Goal: Transaction & Acquisition: Purchase product/service

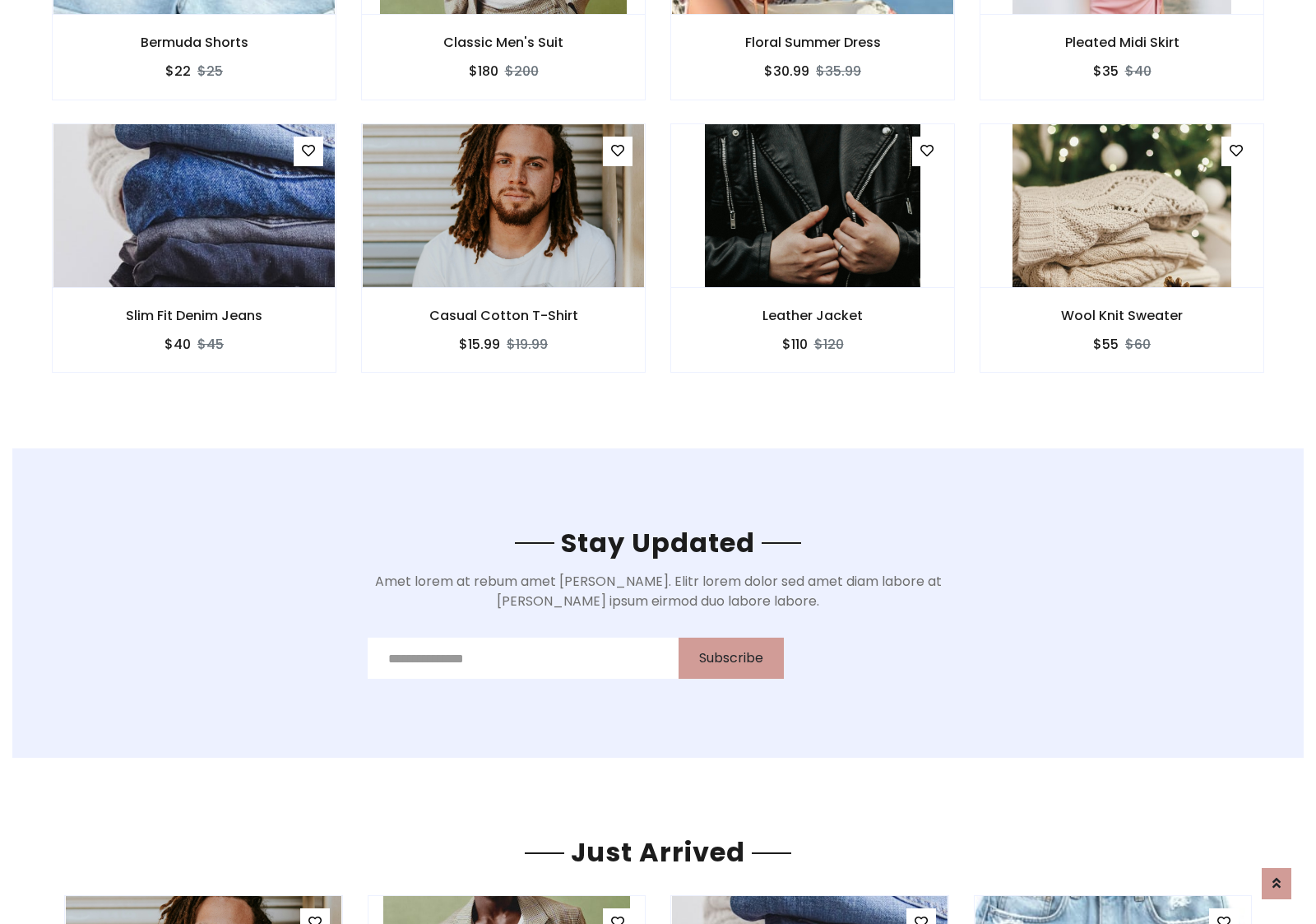
scroll to position [2477, 0]
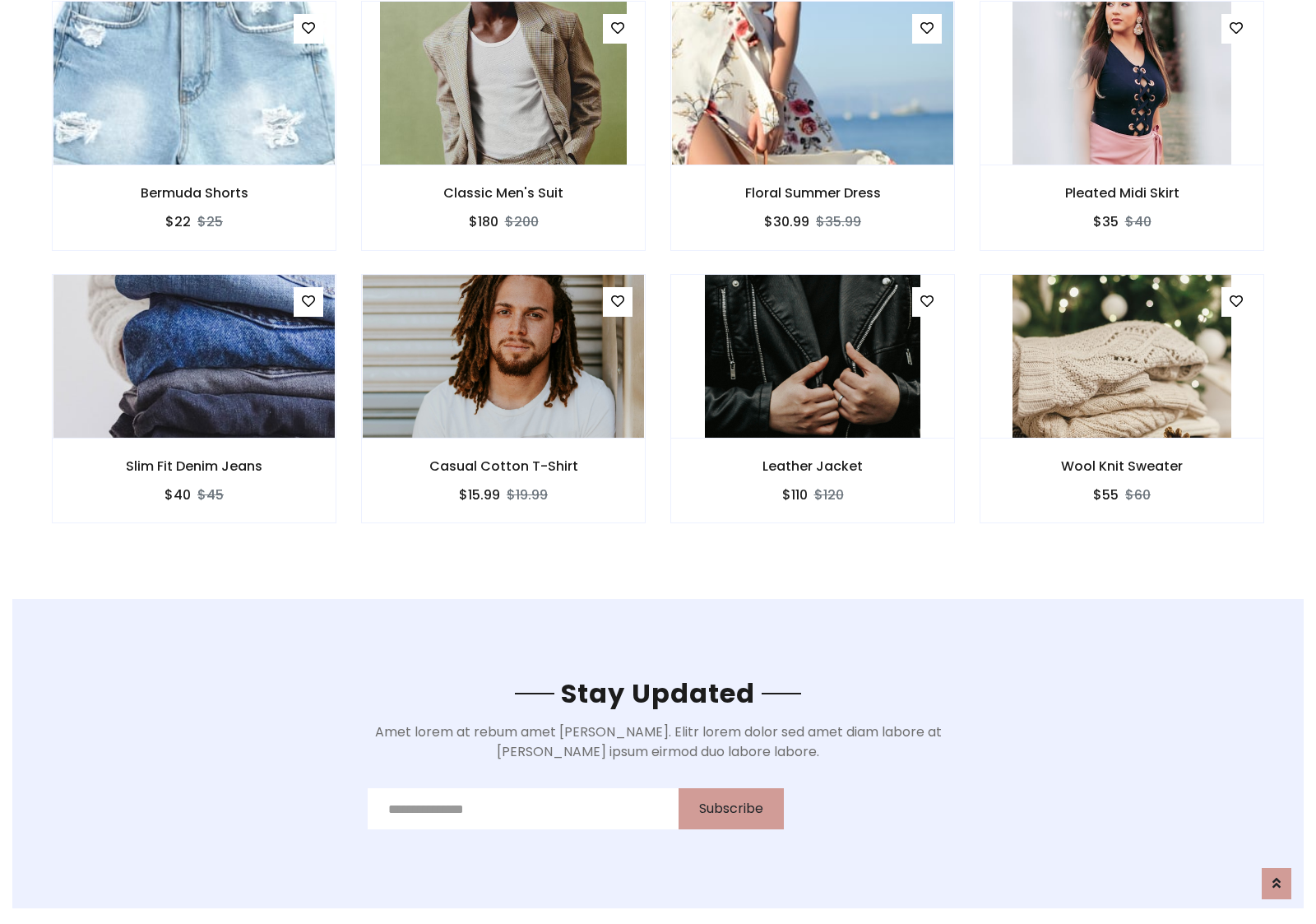
click at [658, 279] on div "Leather Jacket $110 $120" at bounding box center [813, 409] width 309 height 272
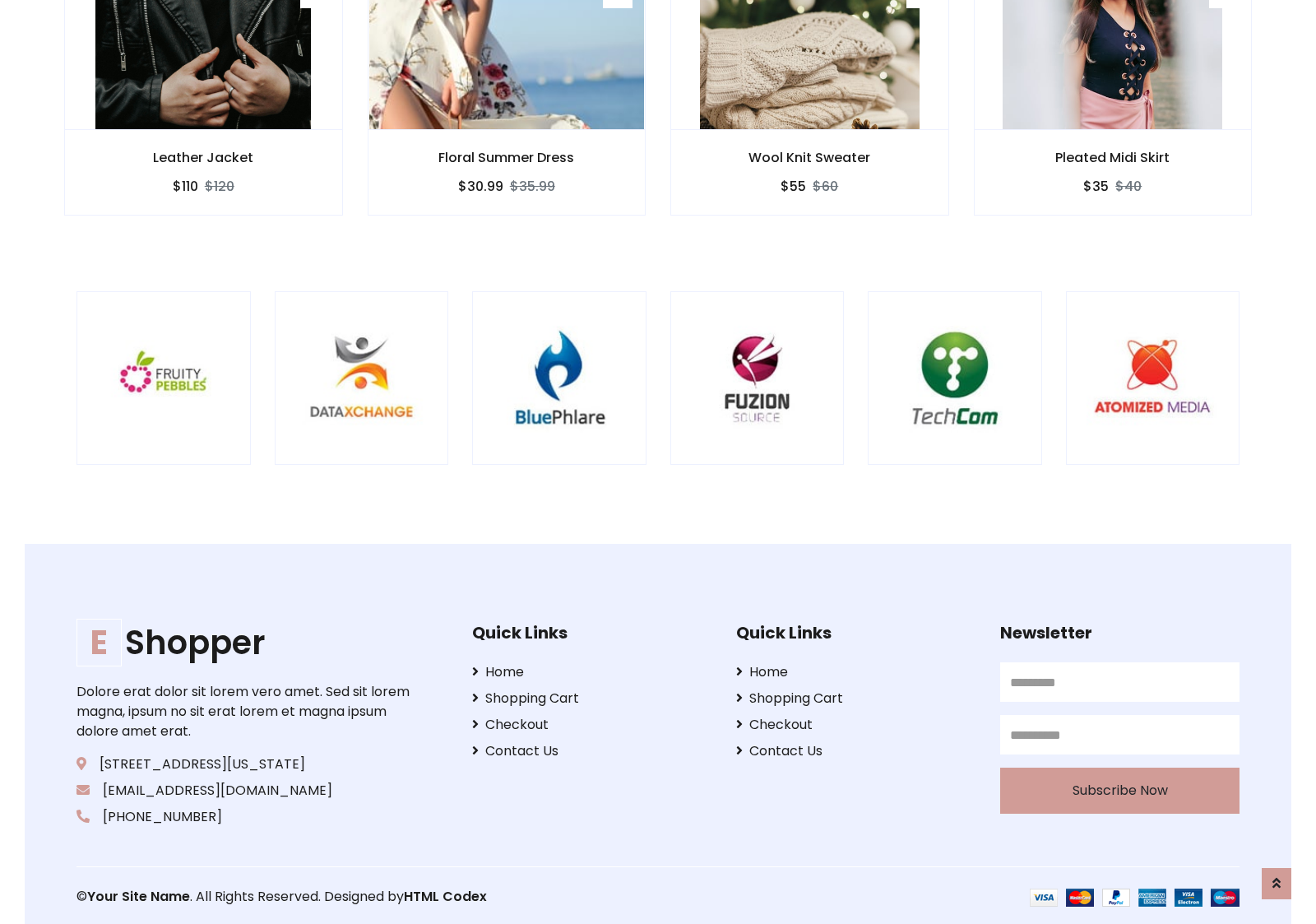
scroll to position [3131, 0]
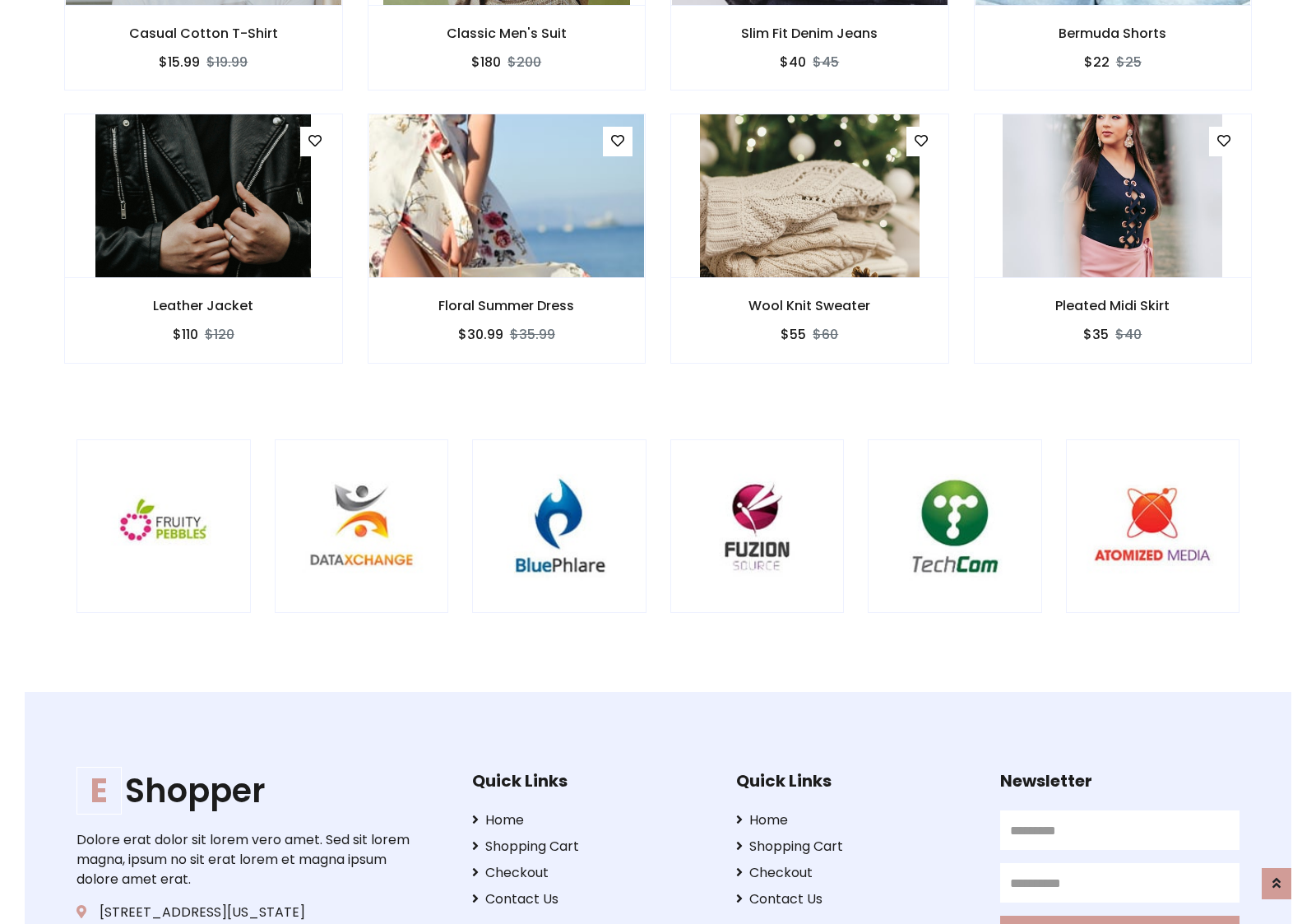
click at [658, 462] on div at bounding box center [868, 527] width 3957 height 175
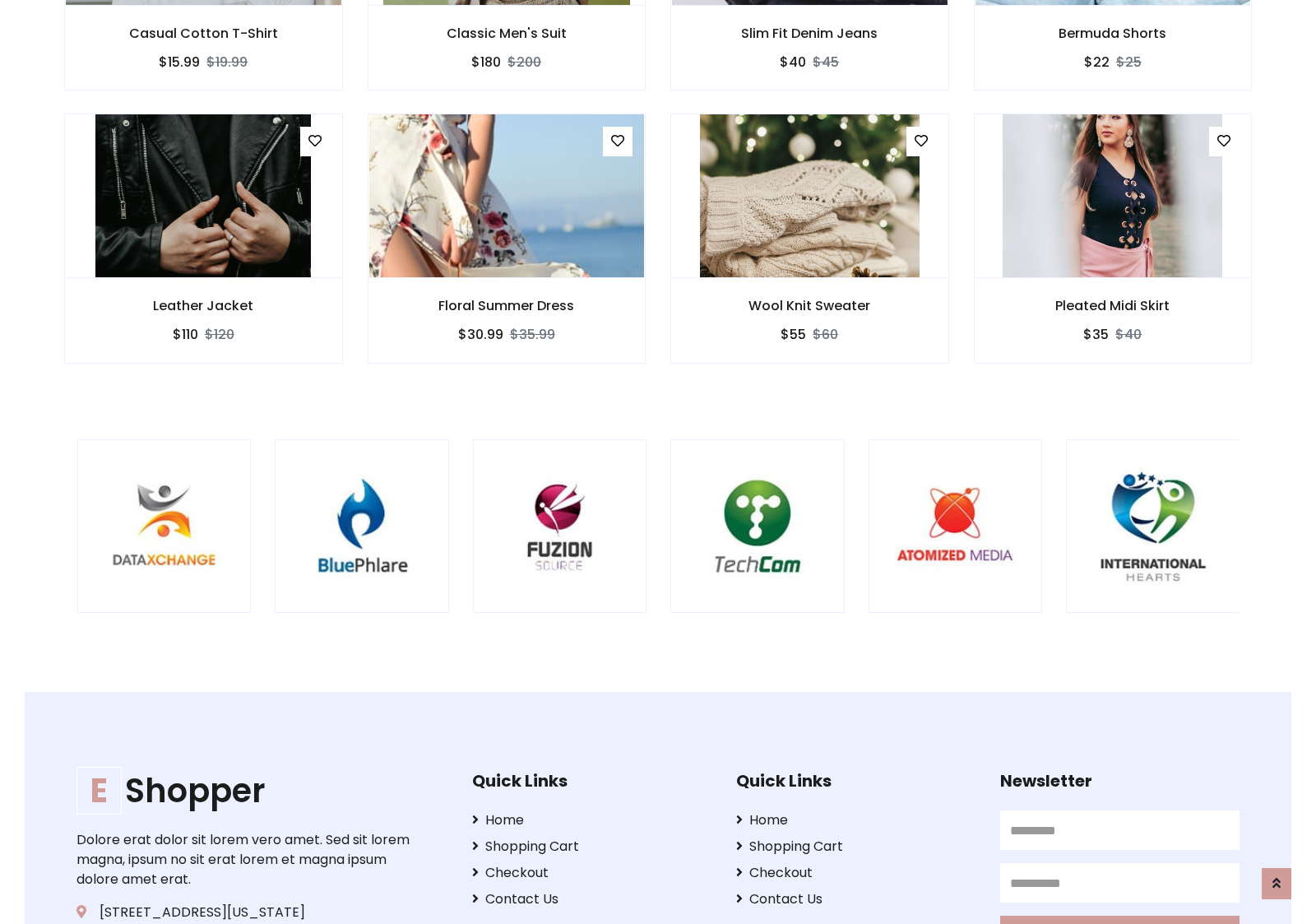
click at [658, 462] on div at bounding box center [670, 527] width 3957 height 175
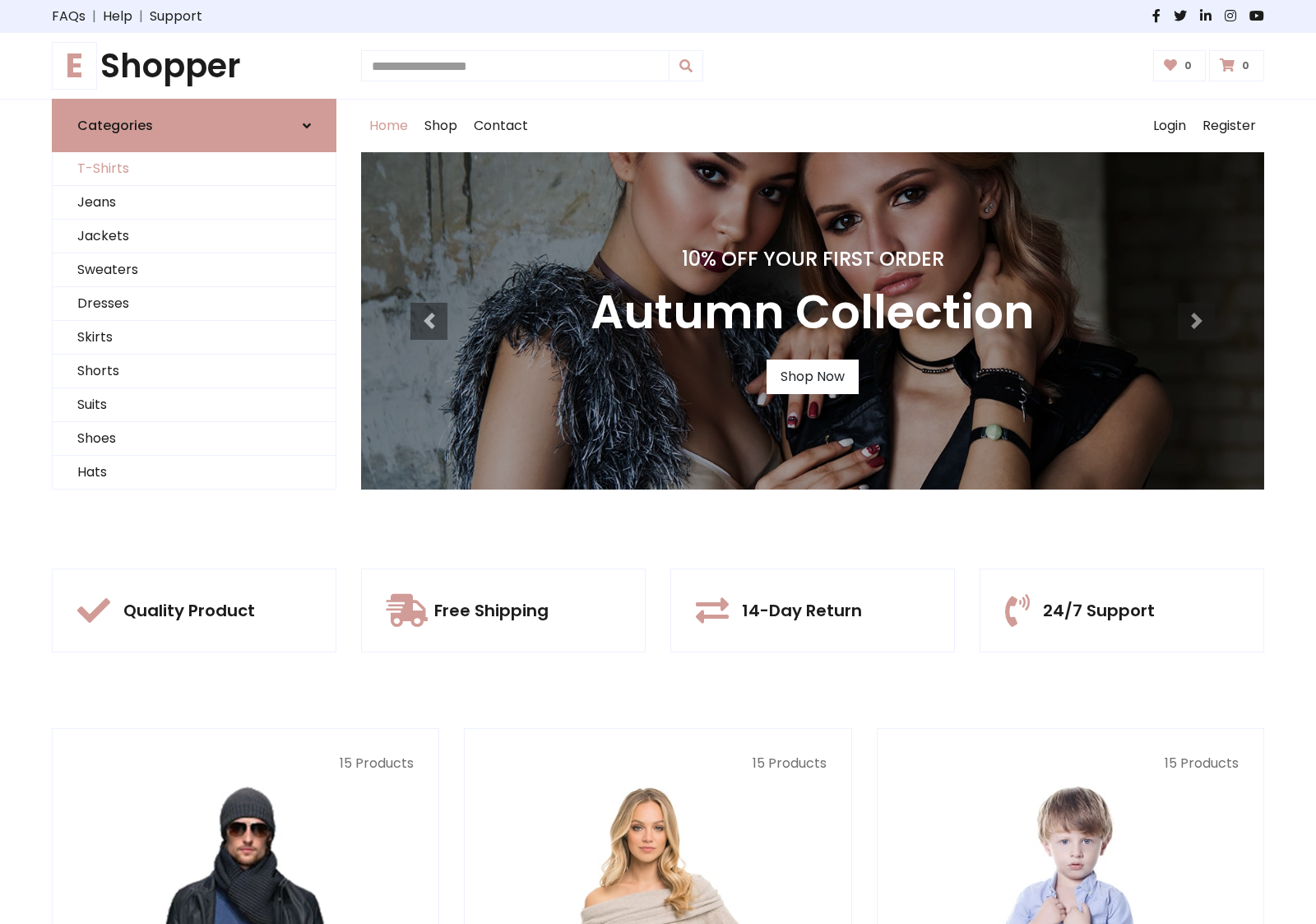
click at [194, 169] on link "T-Shirts" at bounding box center [194, 169] width 283 height 34
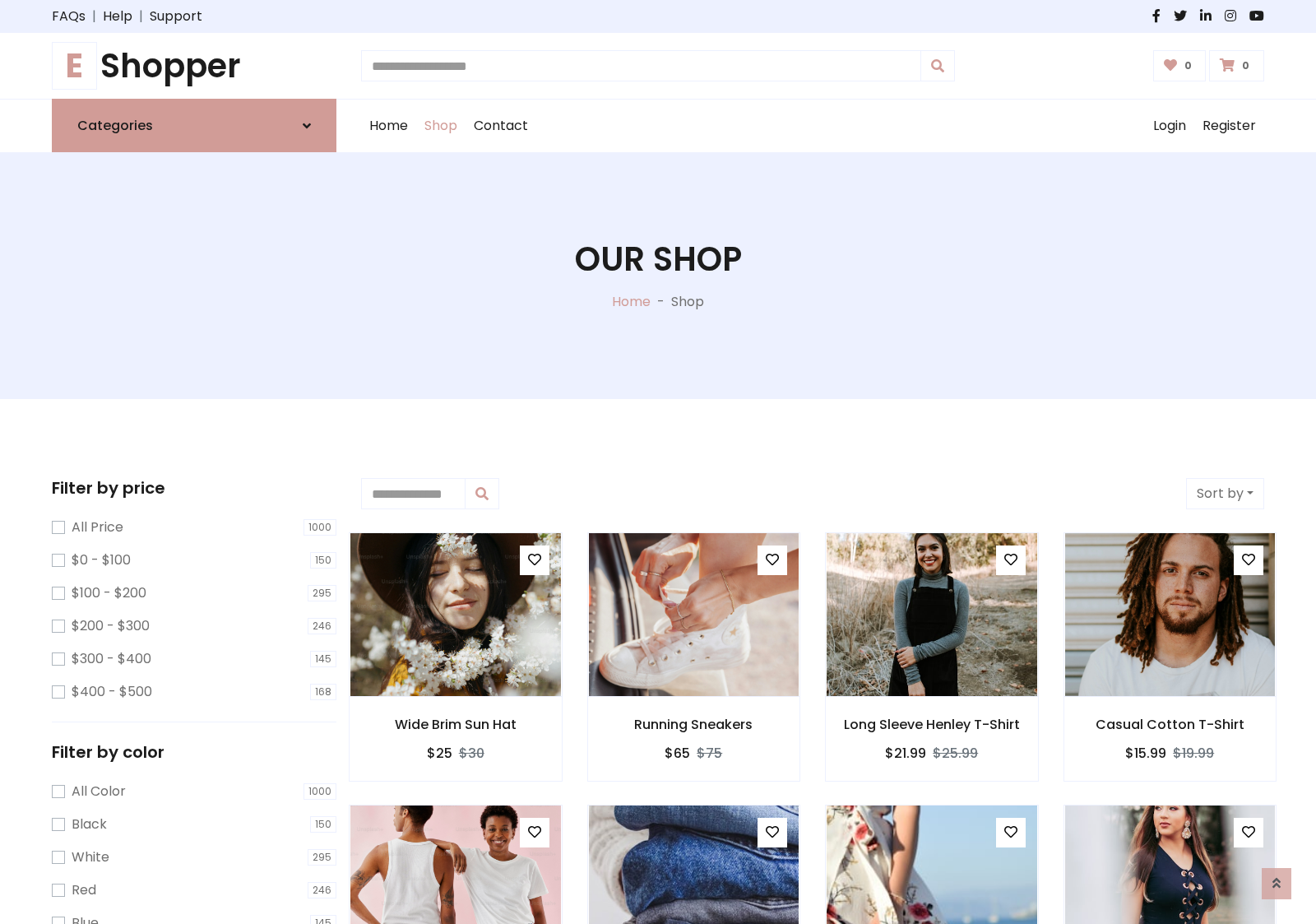
scroll to position [659, 0]
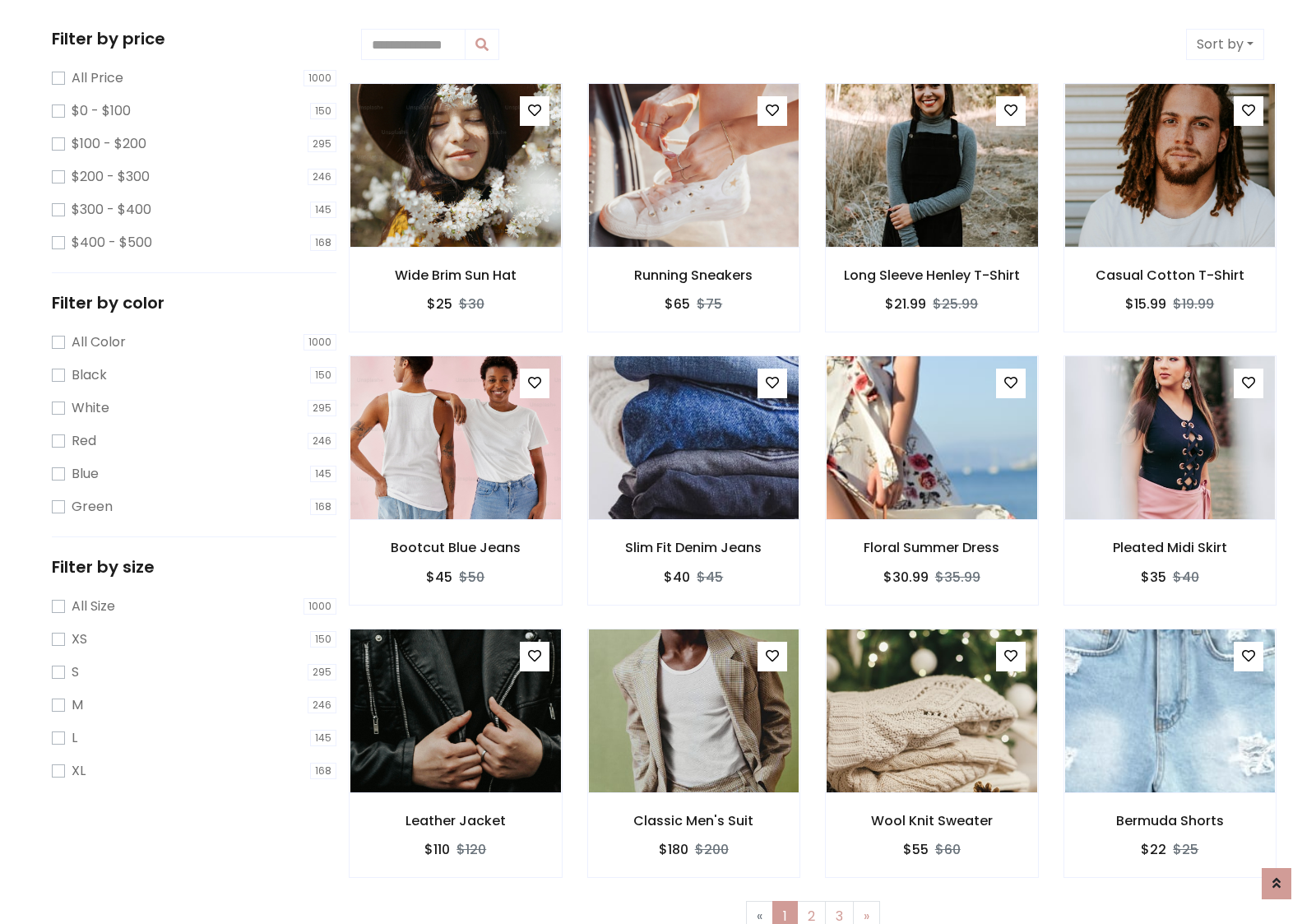
scroll to position [0, 0]
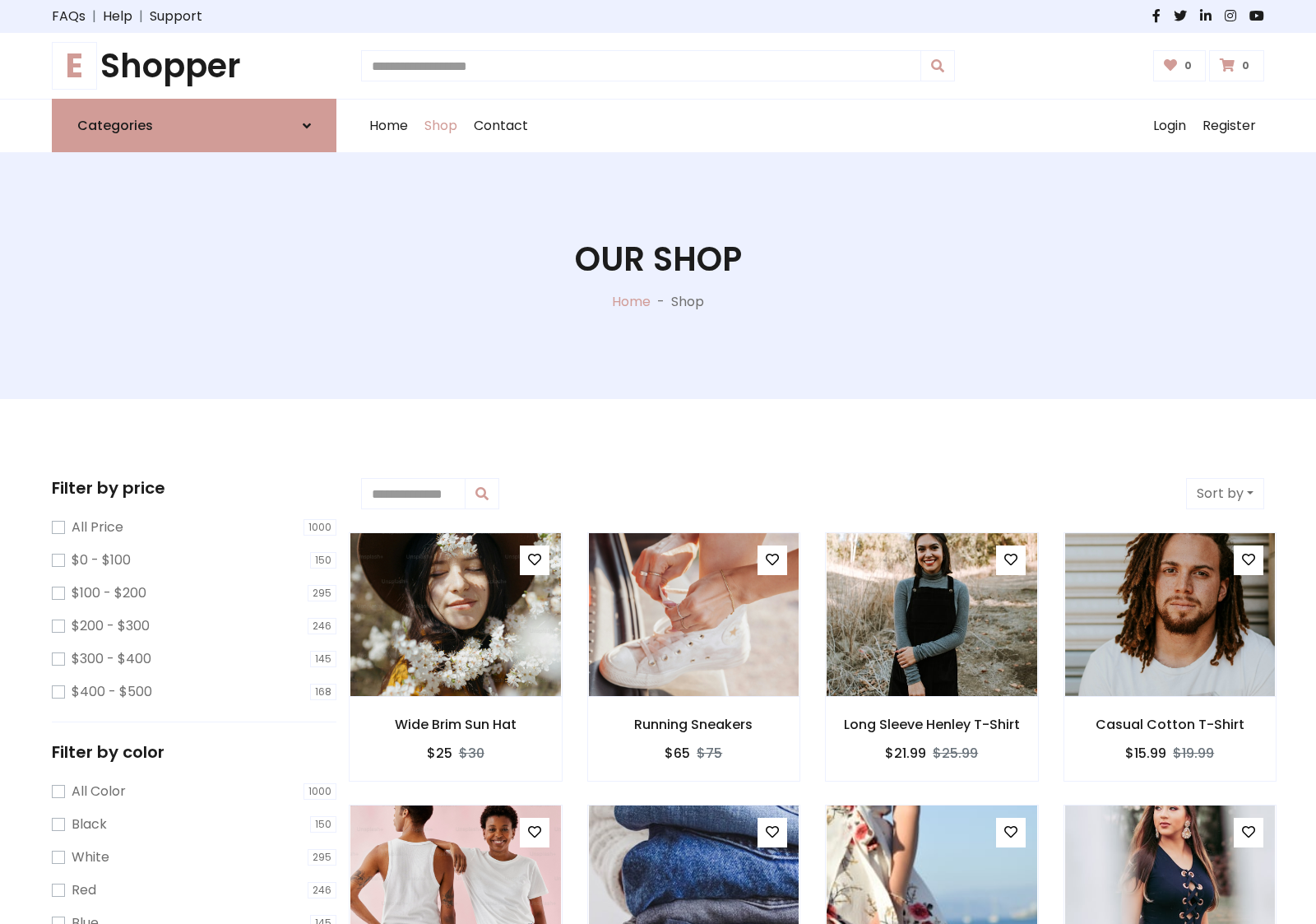
click at [194, 66] on h1 "E Shopper" at bounding box center [194, 65] width 284 height 40
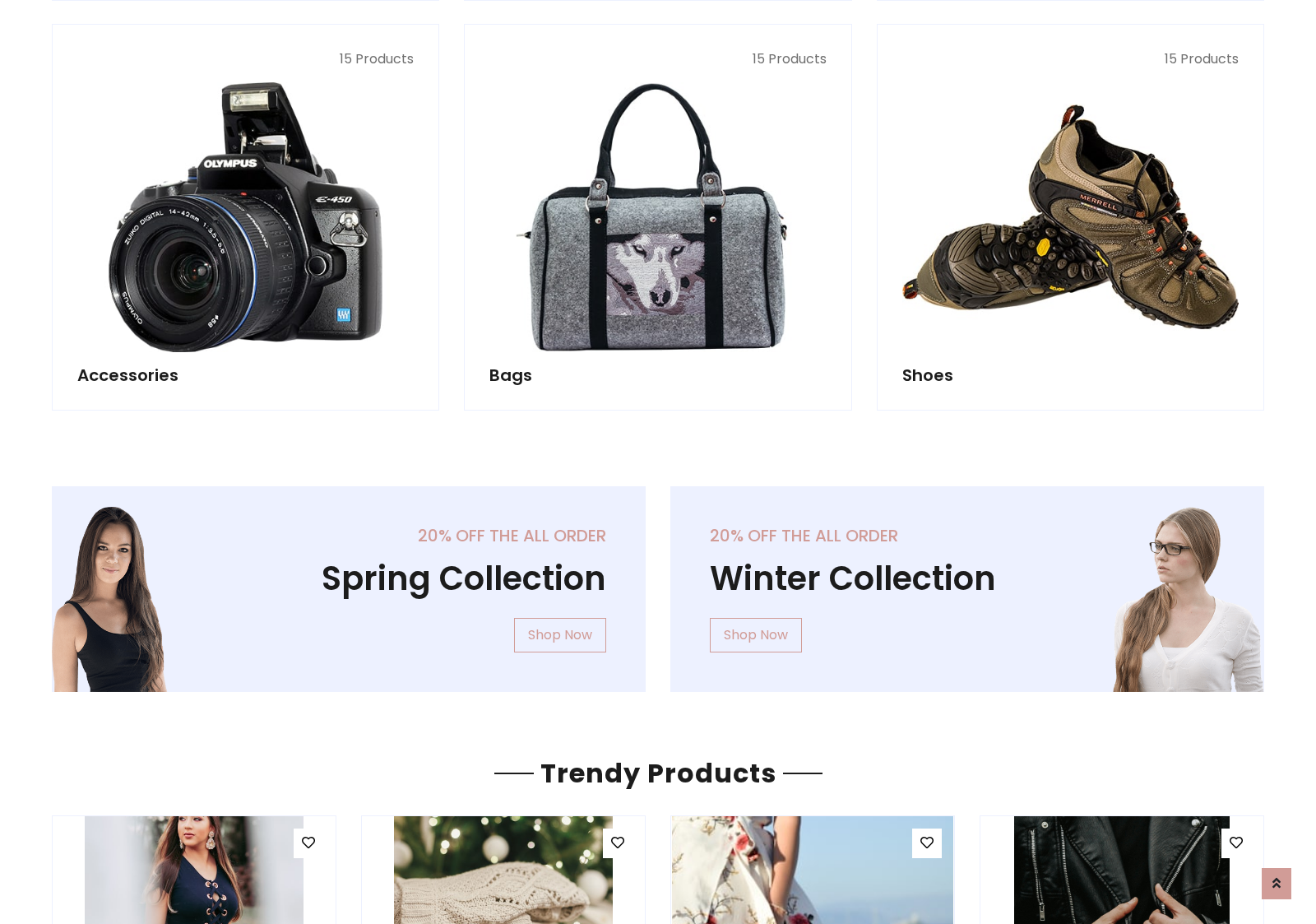
scroll to position [1598, 0]
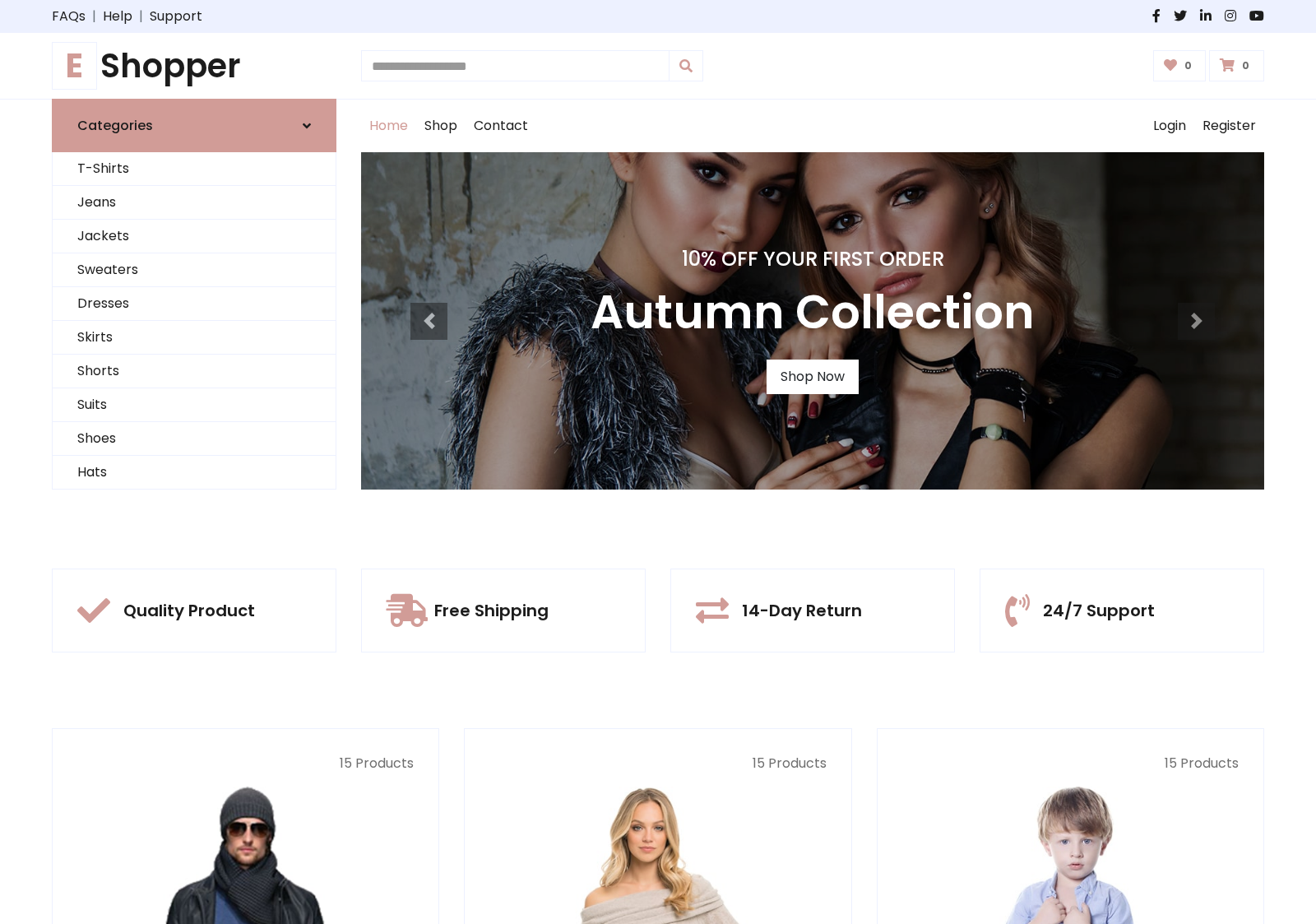
scroll to position [539, 0]
